Goal: Find specific fact: Locate a discrete piece of known information

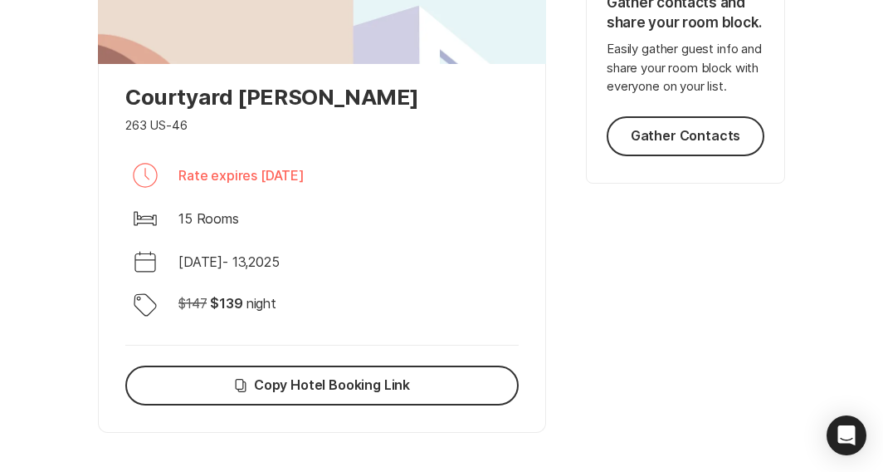
scroll to position [502, 0]
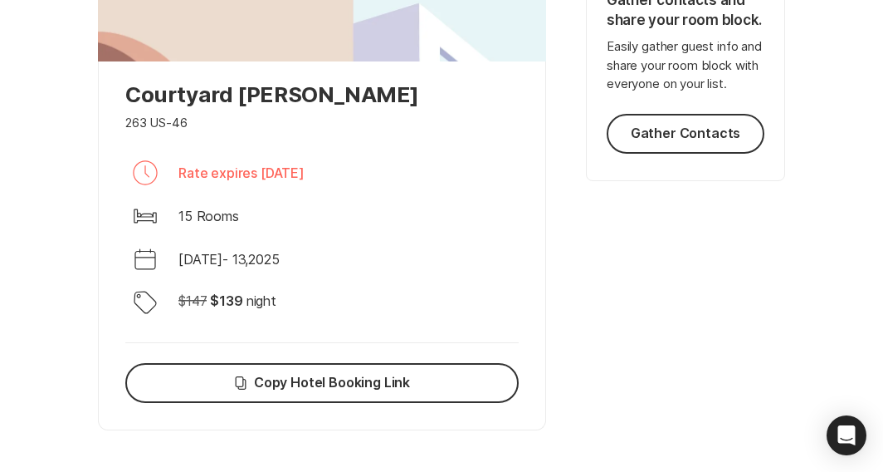
drag, startPoint x: 420, startPoint y: 89, endPoint x: 129, endPoint y: 94, distance: 291.5
click at [129, 94] on p "Courtyard [PERSON_NAME]" at bounding box center [322, 94] width 394 height 26
copy p "Courtyard [PERSON_NAME]"
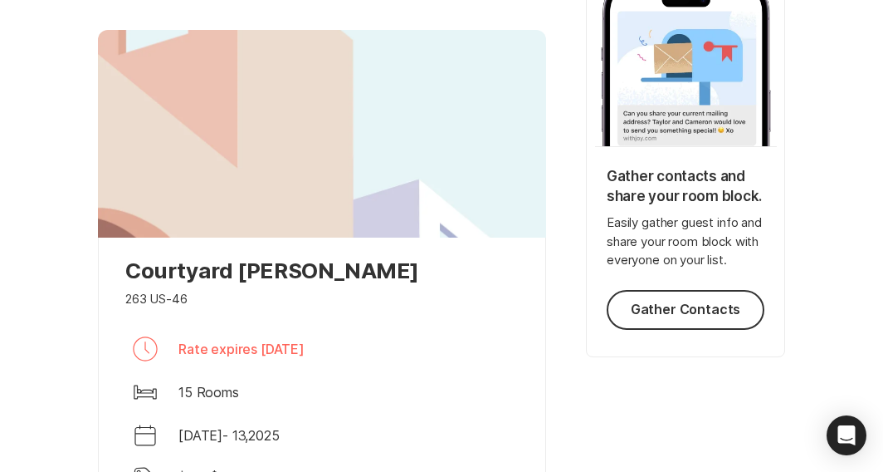
scroll to position [0, 0]
